Goal: Task Accomplishment & Management: Manage account settings

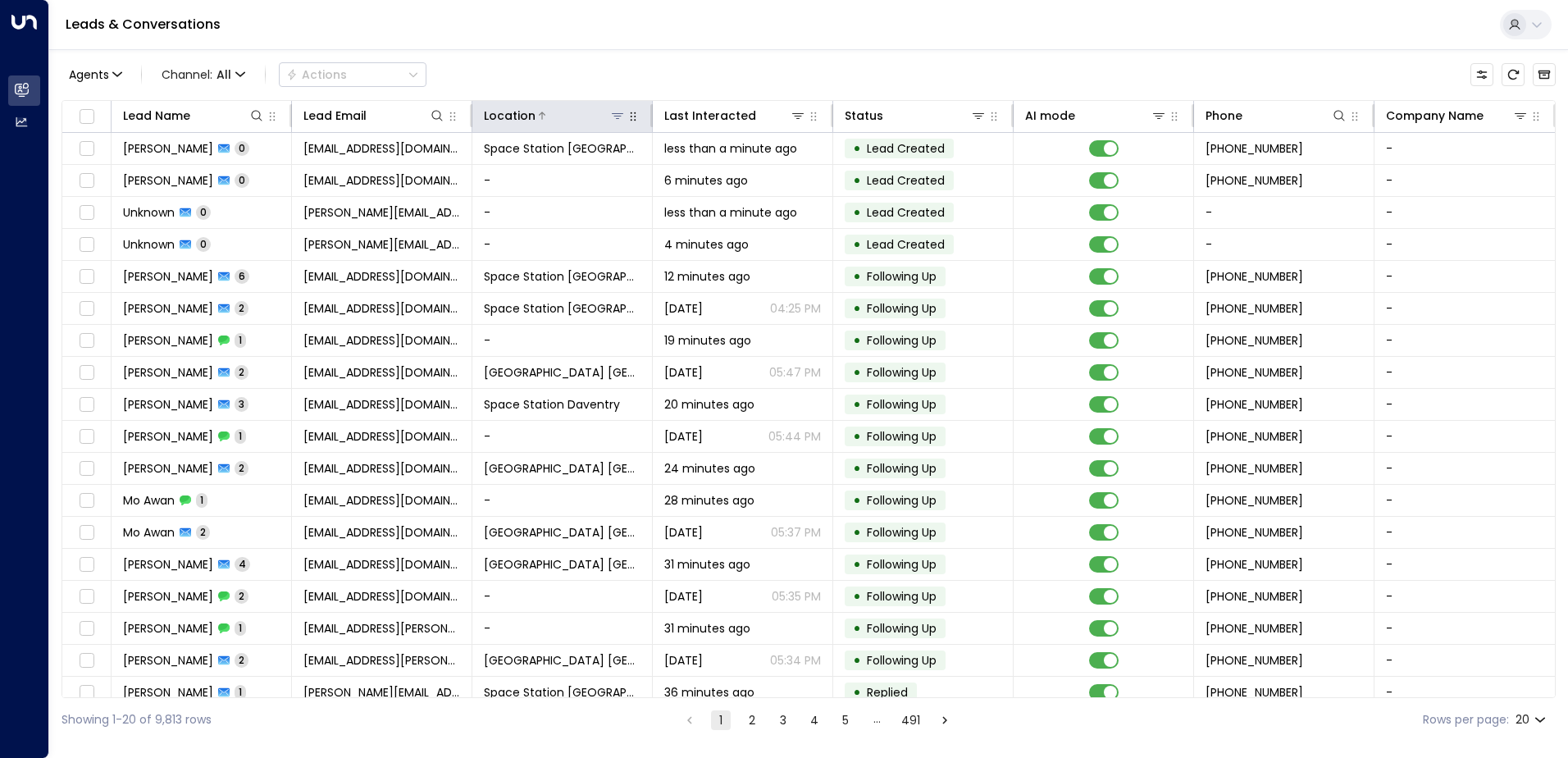
click at [615, 122] on icon at bounding box center [617, 115] width 13 height 13
click at [613, 117] on icon at bounding box center [617, 115] width 13 height 13
click at [613, 118] on icon at bounding box center [617, 115] width 13 height 13
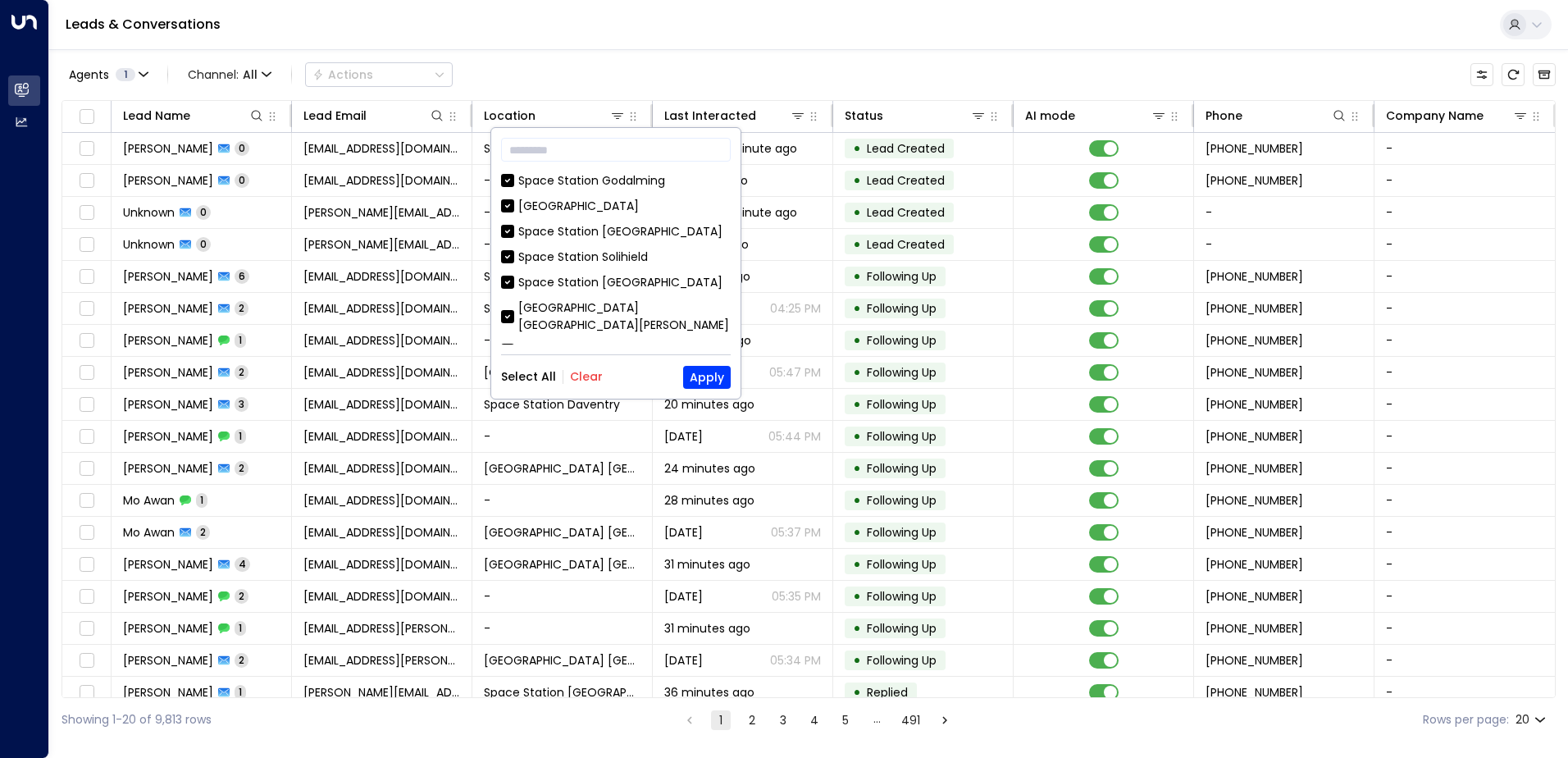
click at [524, 381] on button "Select All" at bounding box center [528, 376] width 55 height 13
click at [564, 372] on div "Select All Clear" at bounding box center [552, 376] width 102 height 13
click at [581, 377] on button "Clear" at bounding box center [586, 376] width 33 height 13
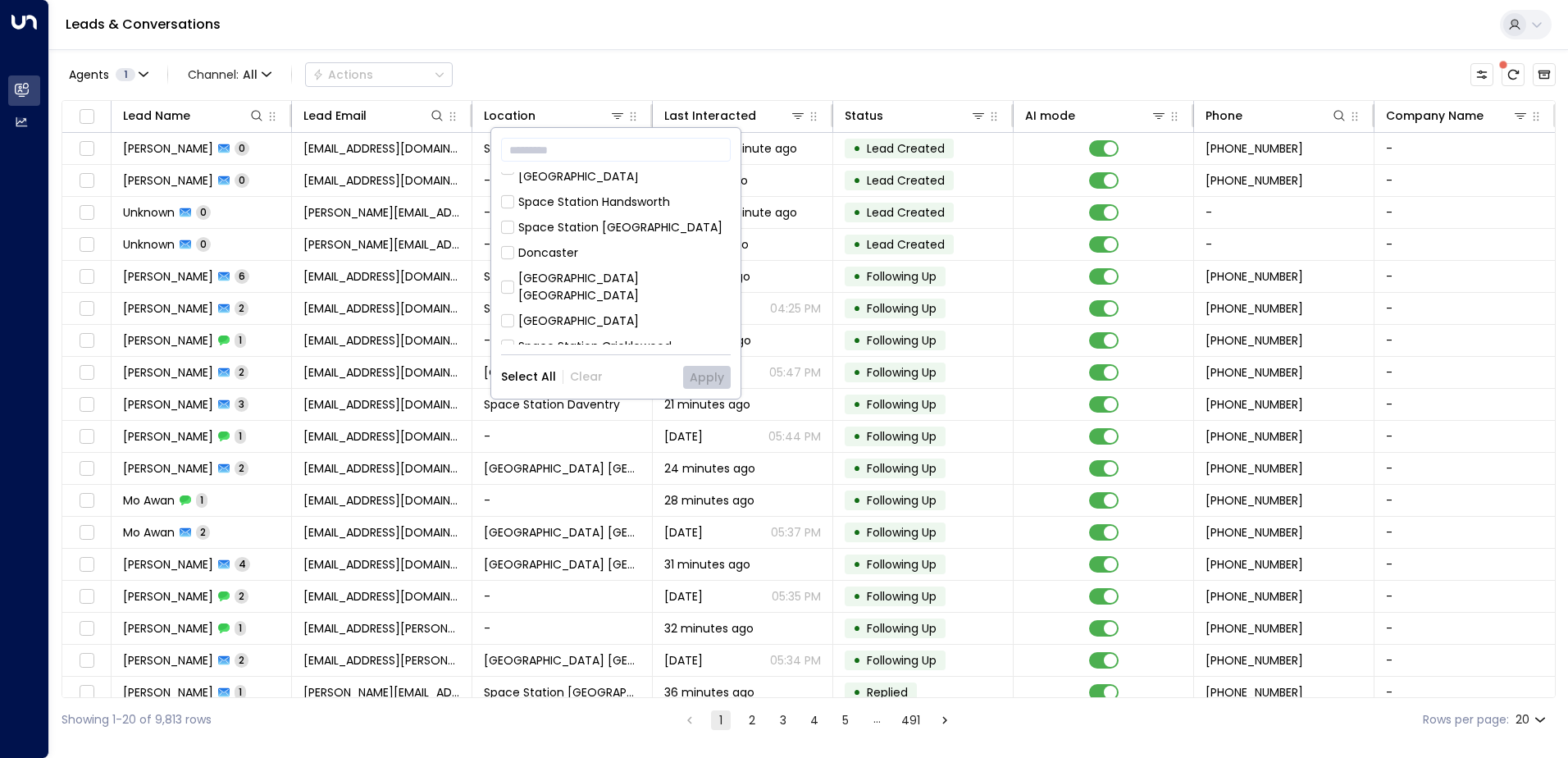
scroll to position [532, 0]
click at [604, 354] on div "Space Station [GEOGRAPHIC_DATA]" at bounding box center [620, 363] width 205 height 17
click at [700, 374] on button "Apply" at bounding box center [707, 376] width 47 height 23
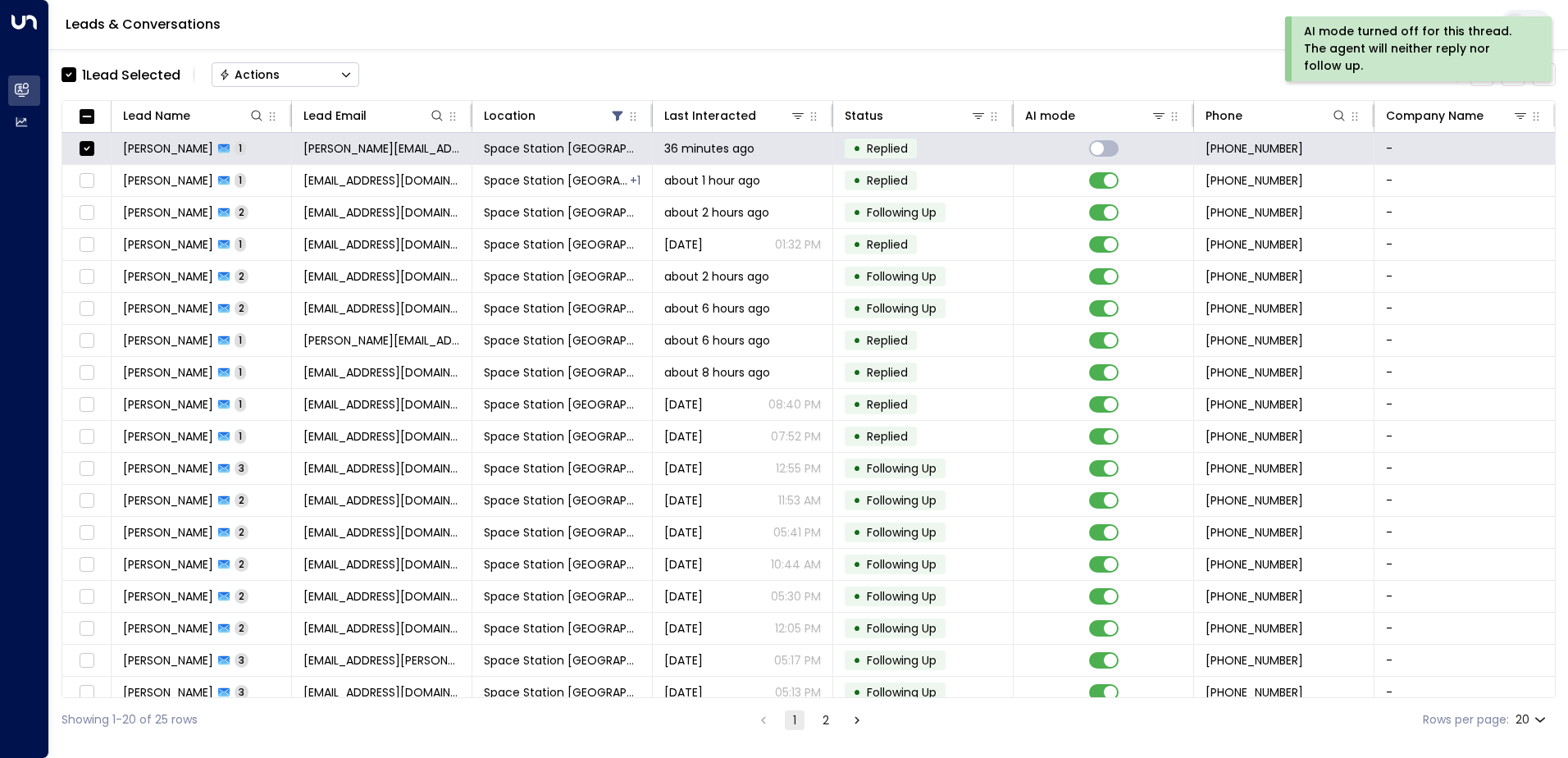
click at [274, 79] on div "Actions" at bounding box center [249, 75] width 61 height 15
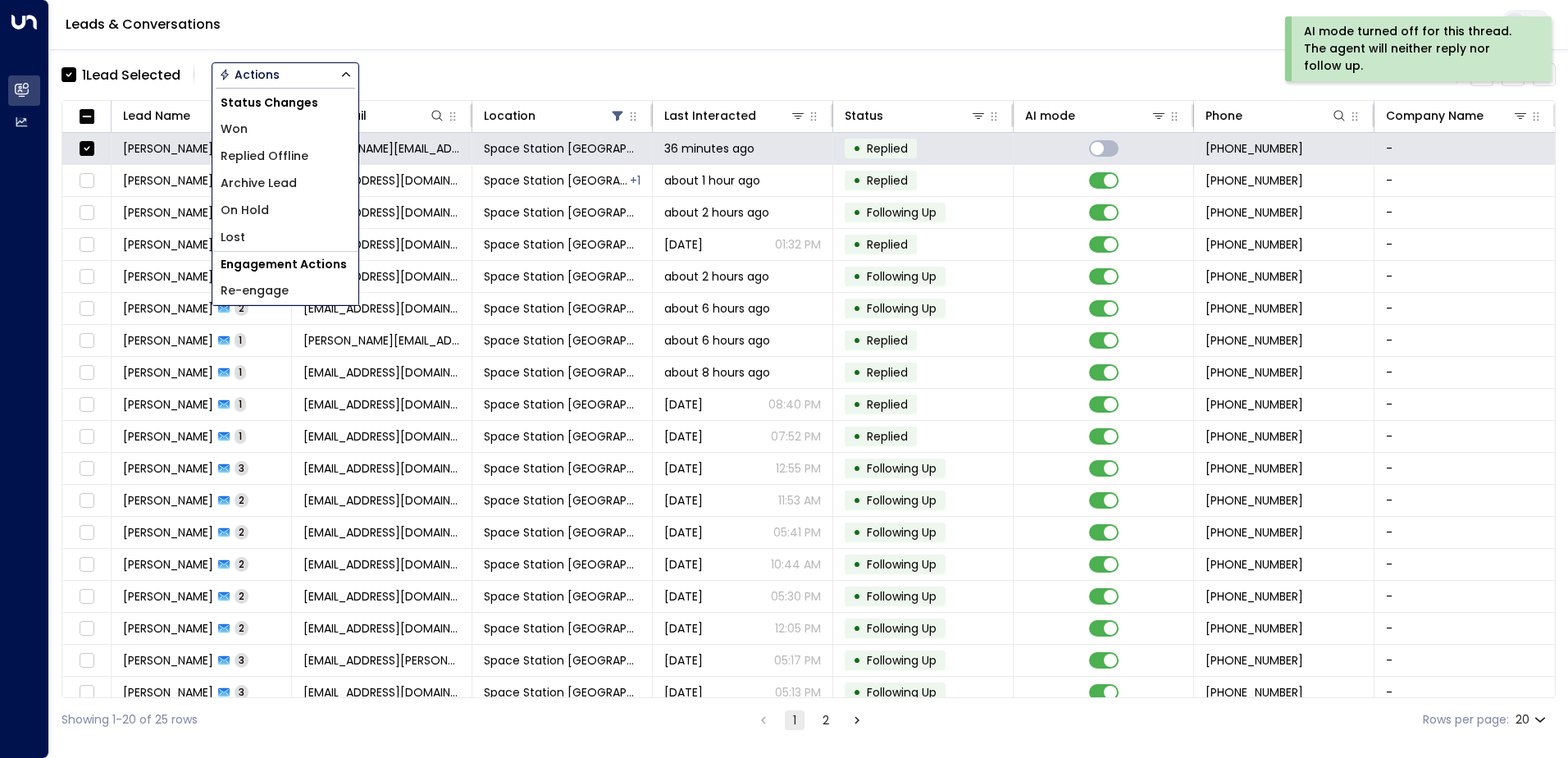
click at [281, 154] on span "Replied Offline" at bounding box center [265, 155] width 88 height 17
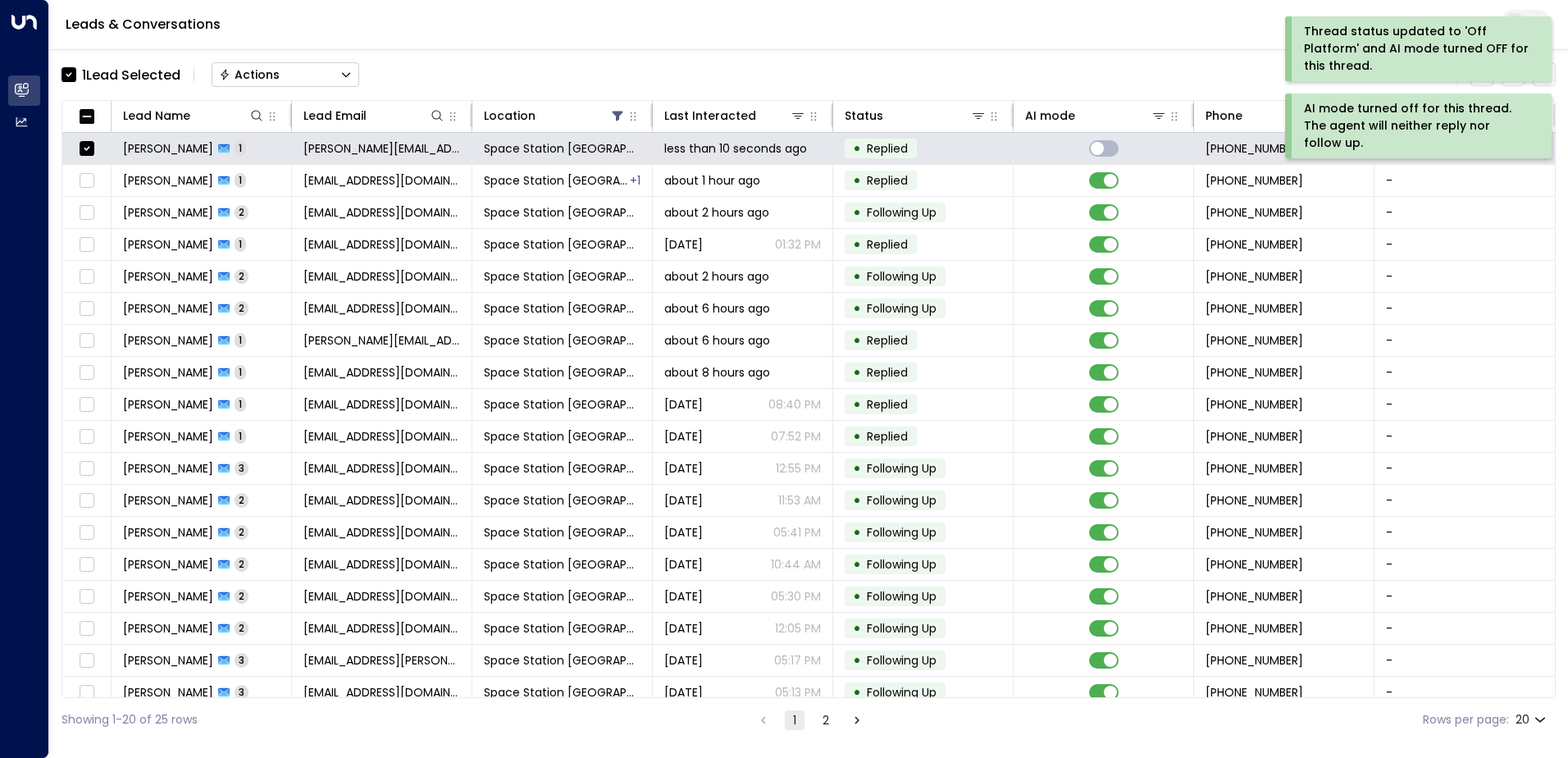
click at [255, 72] on div "Actions" at bounding box center [249, 75] width 61 height 15
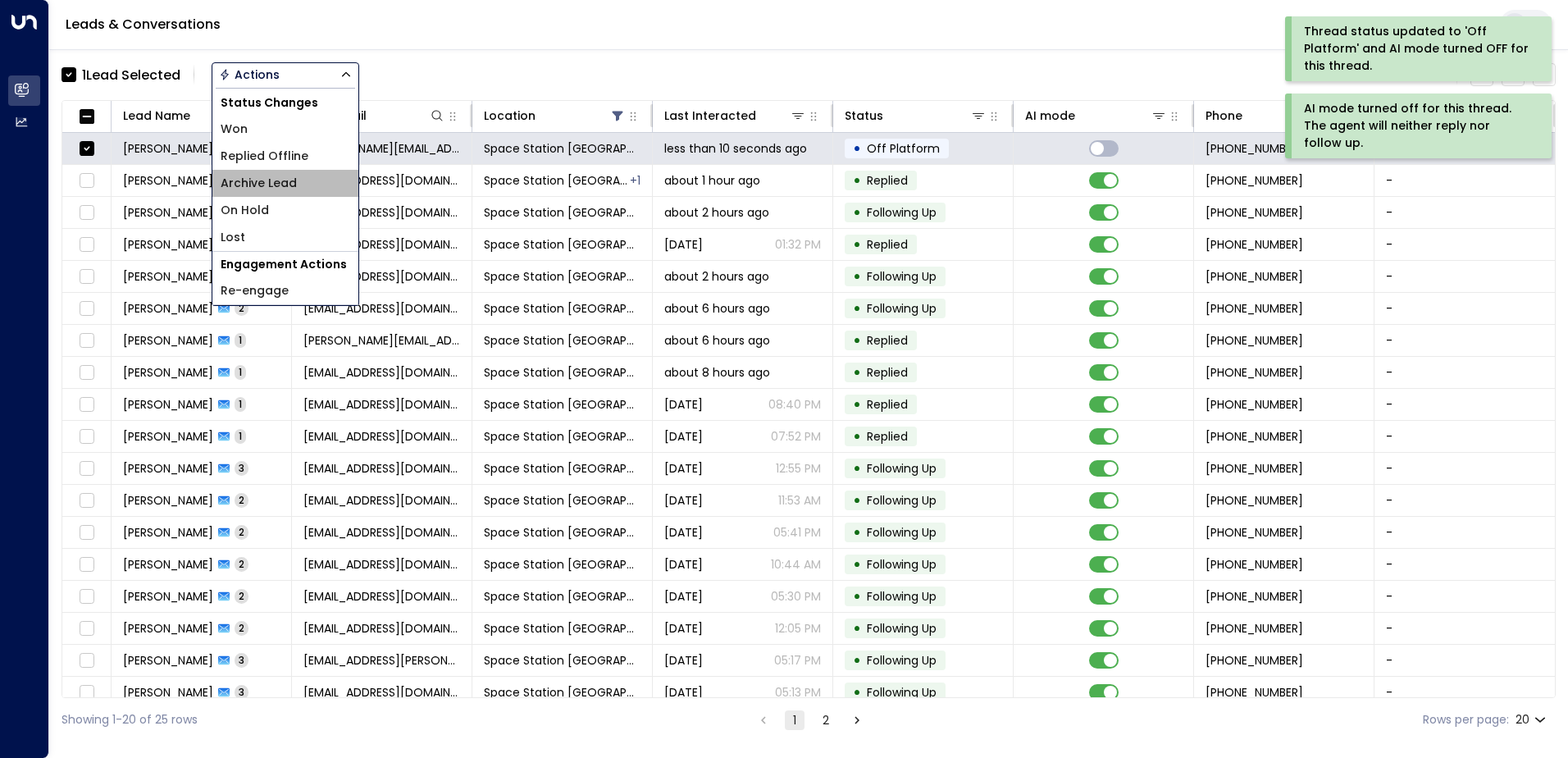
click at [278, 180] on span "Archive Lead" at bounding box center [259, 183] width 76 height 17
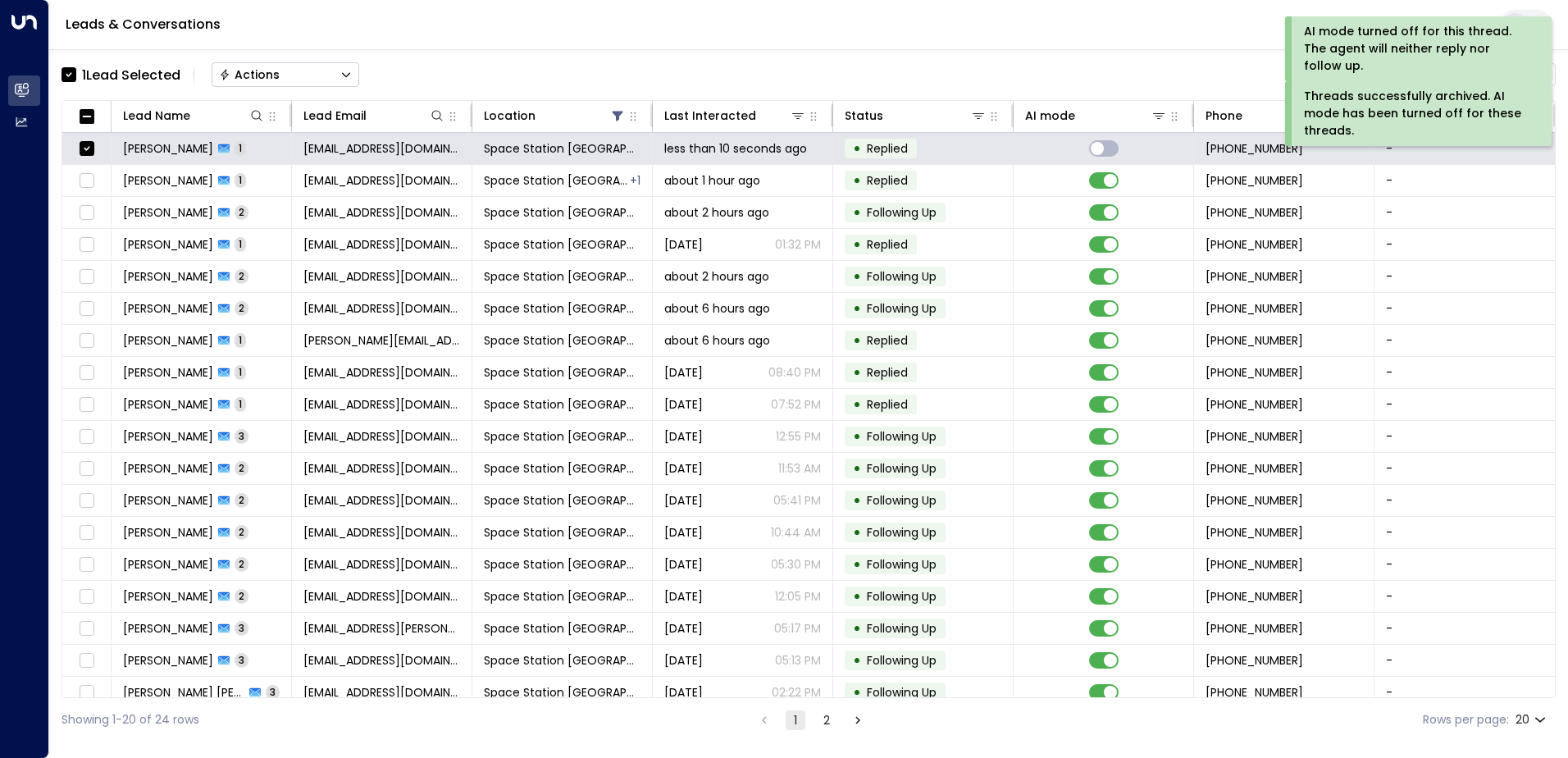
click at [328, 79] on button "Actions" at bounding box center [285, 75] width 147 height 25
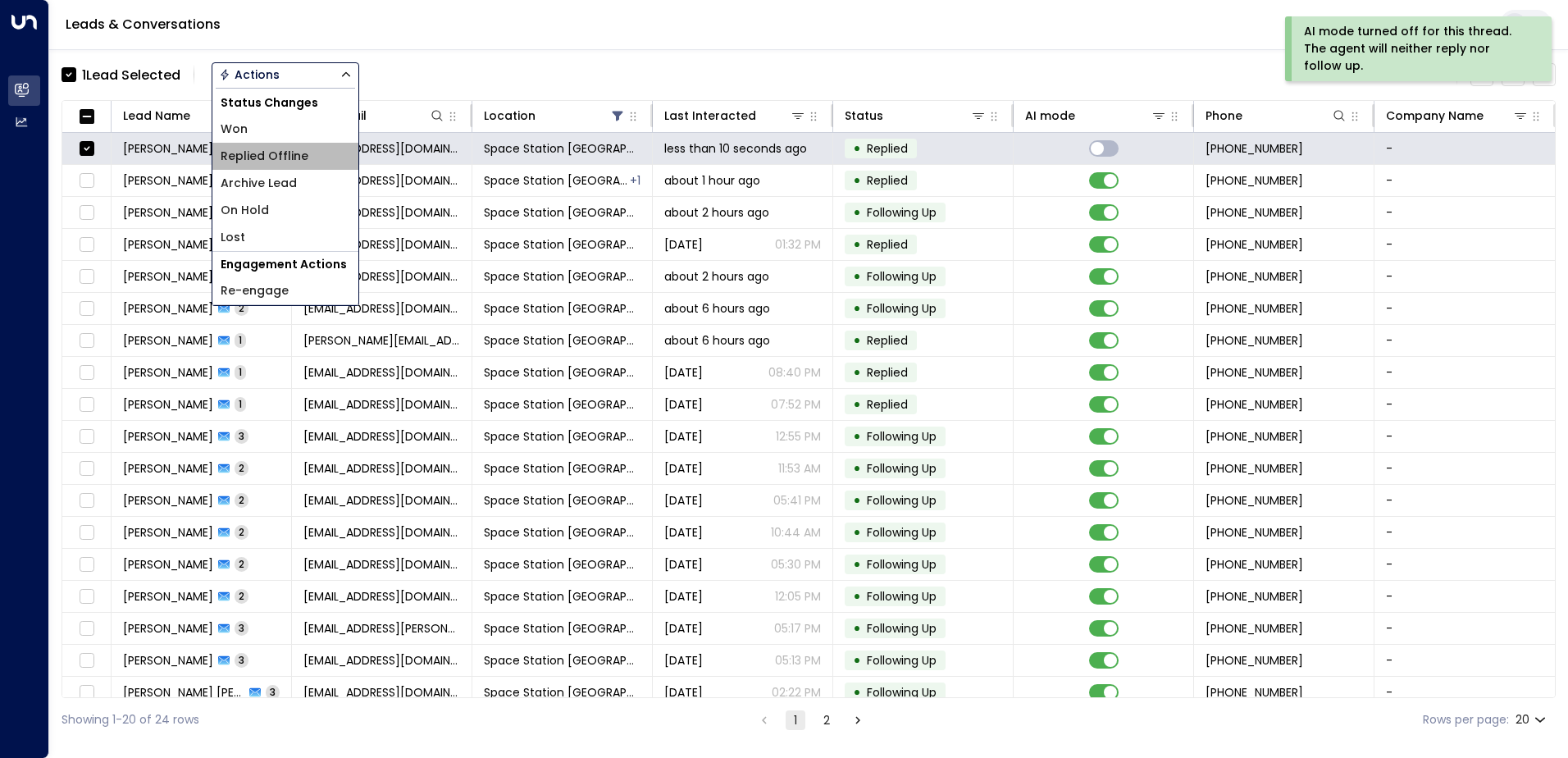
click at [298, 156] on span "Replied Offline" at bounding box center [265, 155] width 88 height 17
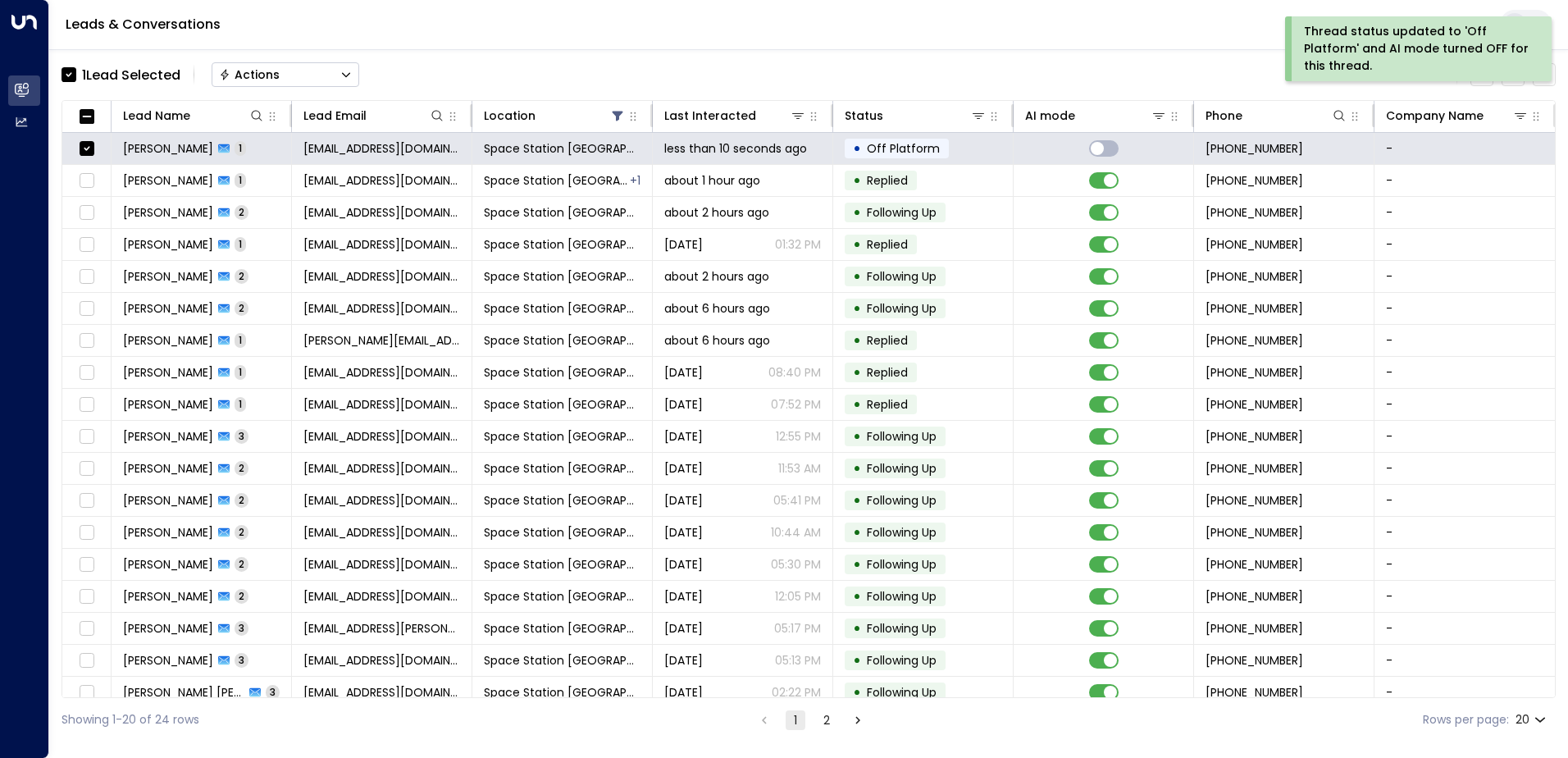
click at [306, 72] on button "Actions" at bounding box center [285, 75] width 147 height 25
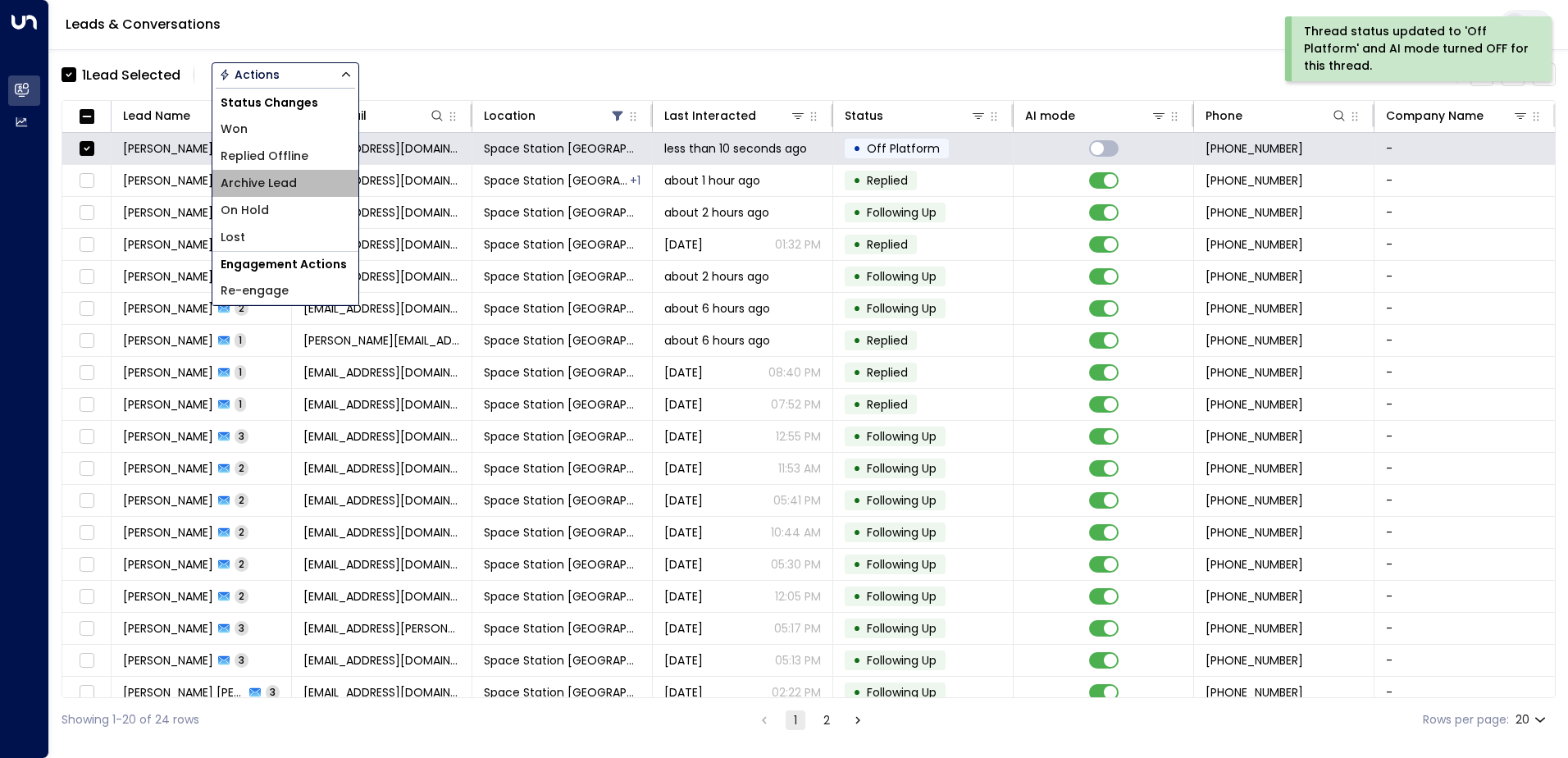
click at [302, 180] on li "Archive Lead" at bounding box center [285, 184] width 146 height 27
